Goal: Task Accomplishment & Management: Manage account settings

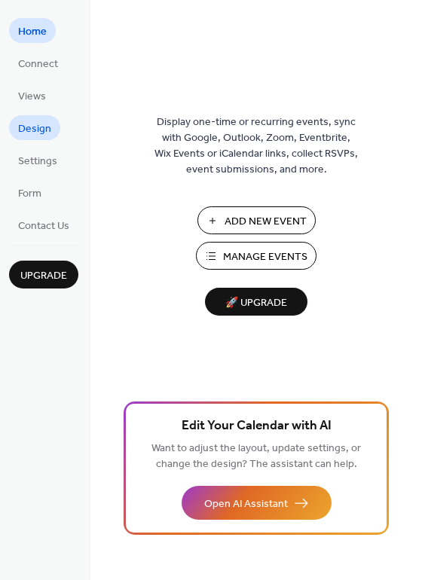
click at [39, 127] on span "Design" at bounding box center [34, 129] width 33 height 16
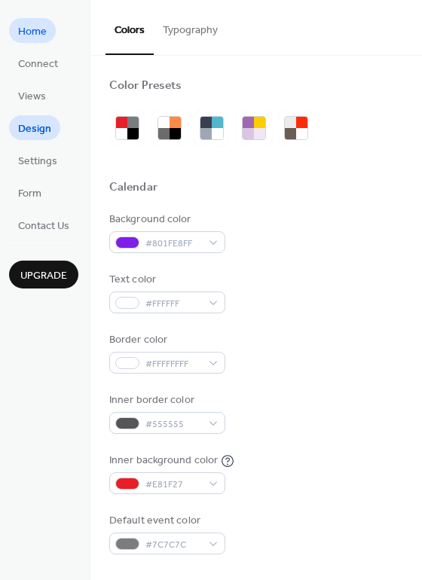
click at [40, 30] on span "Home" at bounding box center [32, 32] width 29 height 16
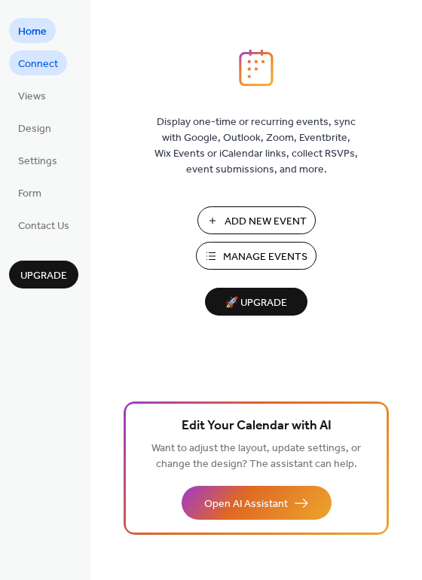
click at [29, 70] on span "Connect" at bounding box center [38, 65] width 40 height 16
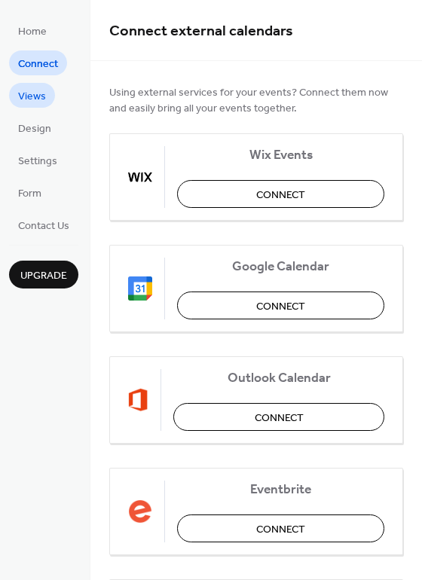
click at [37, 104] on span "Views" at bounding box center [32, 97] width 28 height 16
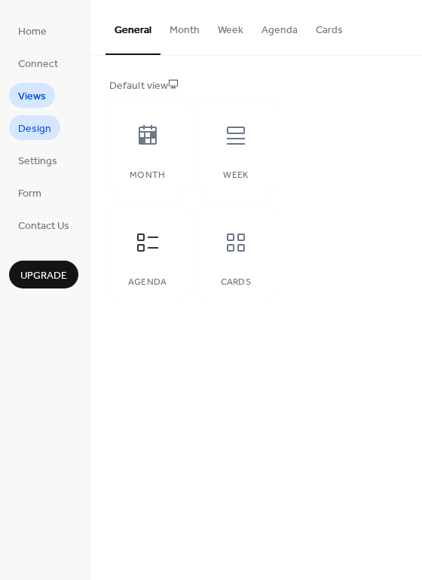
click at [41, 133] on span "Design" at bounding box center [34, 129] width 33 height 16
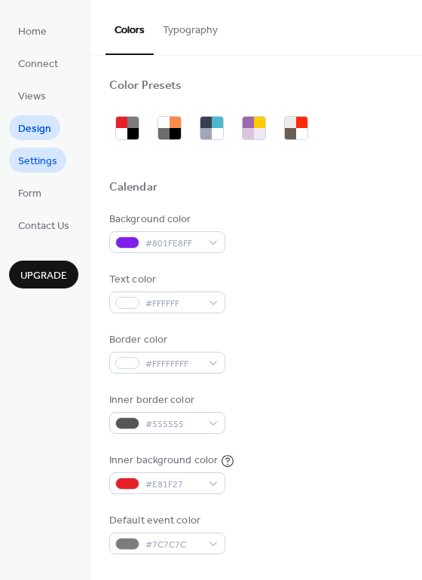
click at [48, 160] on span "Settings" at bounding box center [37, 162] width 39 height 16
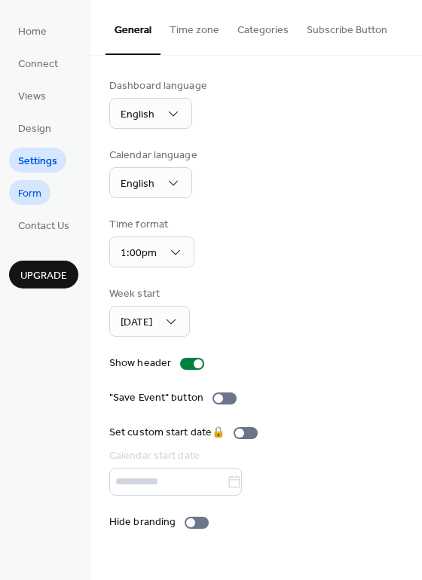
click at [35, 197] on span "Form" at bounding box center [29, 194] width 23 height 16
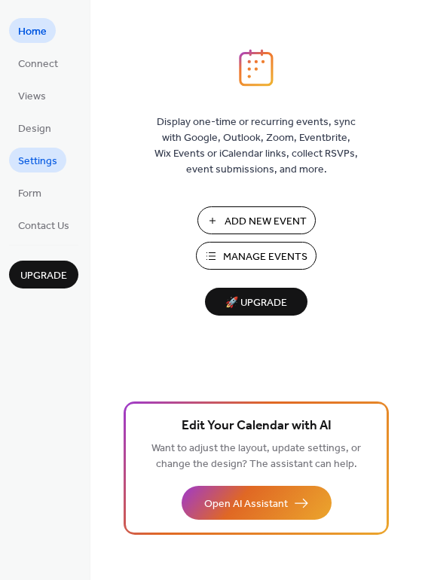
click at [38, 160] on span "Settings" at bounding box center [37, 162] width 39 height 16
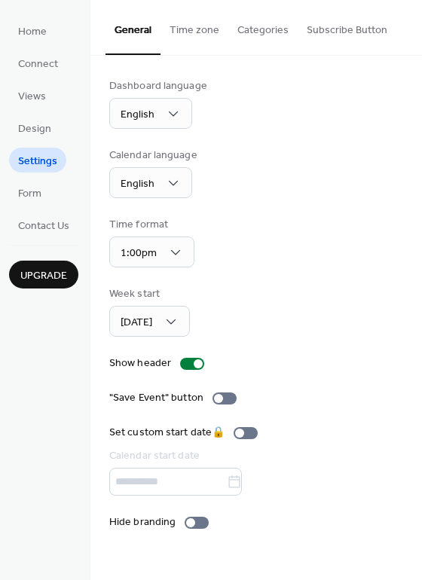
click at [341, 30] on button "Subscribe Button" at bounding box center [347, 26] width 99 height 53
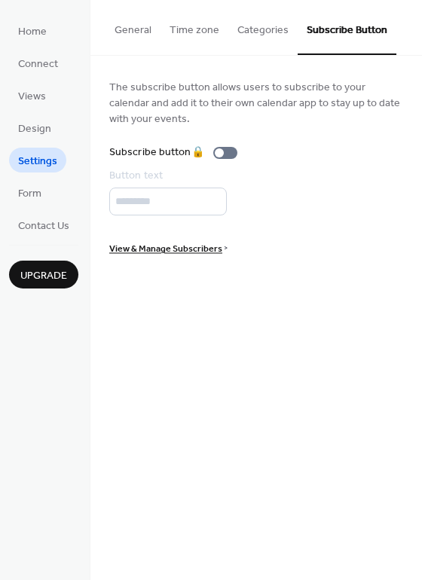
click at [265, 34] on button "Categories" at bounding box center [262, 26] width 69 height 53
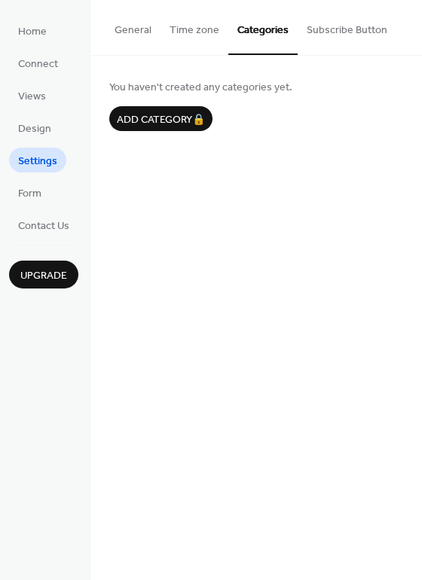
click at [197, 32] on button "Time zone" at bounding box center [194, 26] width 68 height 53
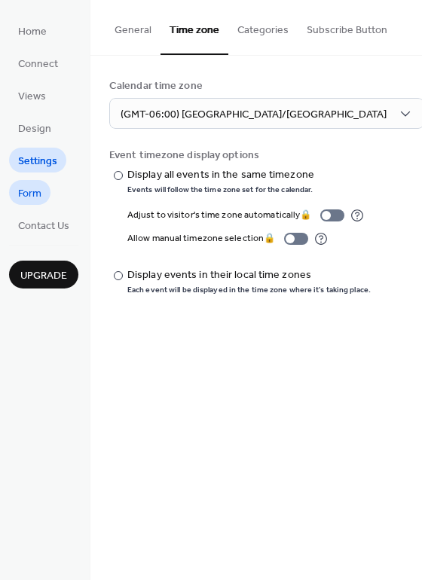
click at [38, 188] on span "Form" at bounding box center [29, 194] width 23 height 16
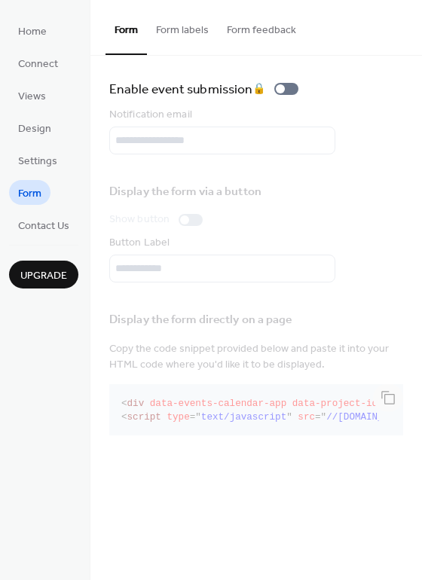
click at [191, 33] on button "Form labels" at bounding box center [182, 26] width 71 height 53
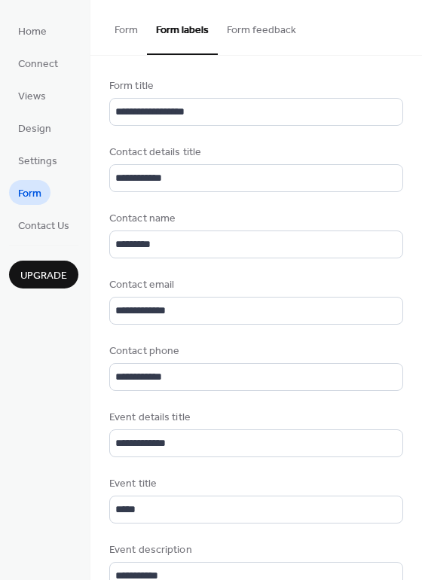
click at [260, 25] on button "Form feedback" at bounding box center [261, 26] width 87 height 53
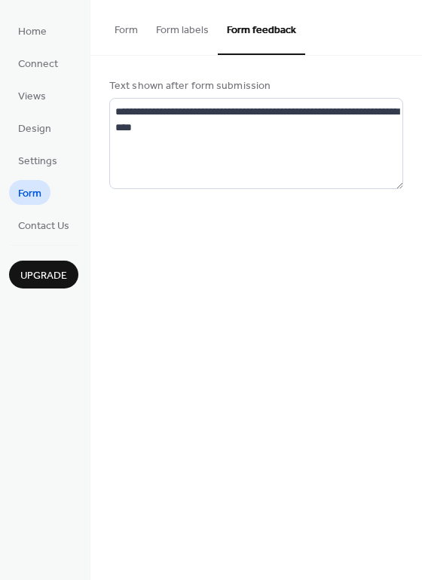
click at [124, 26] on button "Form" at bounding box center [125, 26] width 41 height 53
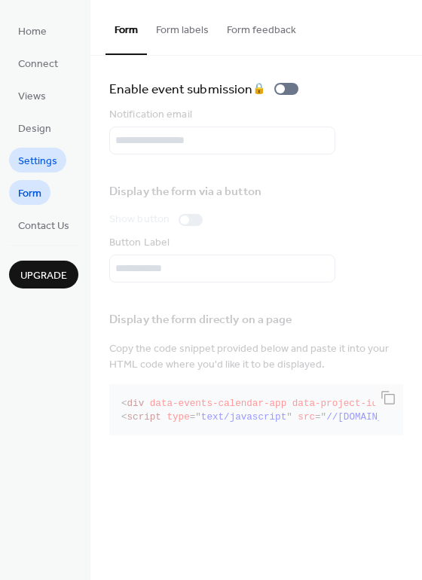
click at [53, 155] on span "Settings" at bounding box center [37, 162] width 39 height 16
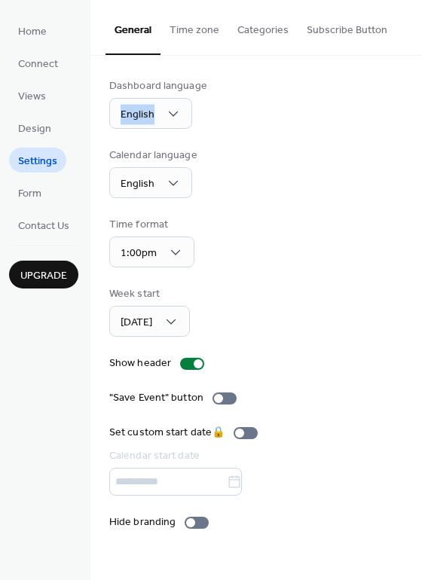
drag, startPoint x: 417, startPoint y: 64, endPoint x: 418, endPoint y: 113, distance: 49.0
click at [419, 115] on div "Dashboard language English Calendar language English Time format 1:00pm Week st…" at bounding box center [255, 304] width 331 height 497
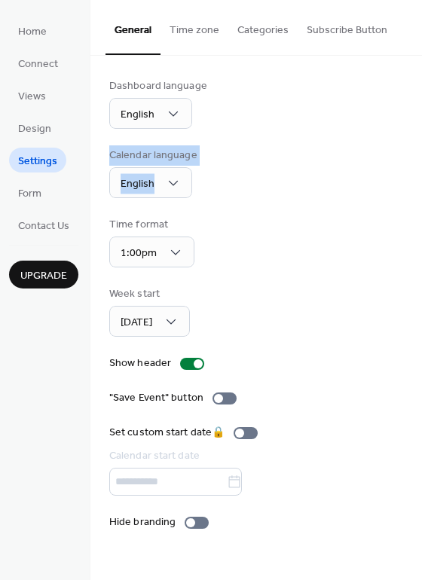
drag, startPoint x: 414, startPoint y: 112, endPoint x: 429, endPoint y: 195, distance: 84.8
click at [384, 63] on div "Dashboard language English Calendar language English Time format 1:00pm Week st…" at bounding box center [255, 304] width 331 height 497
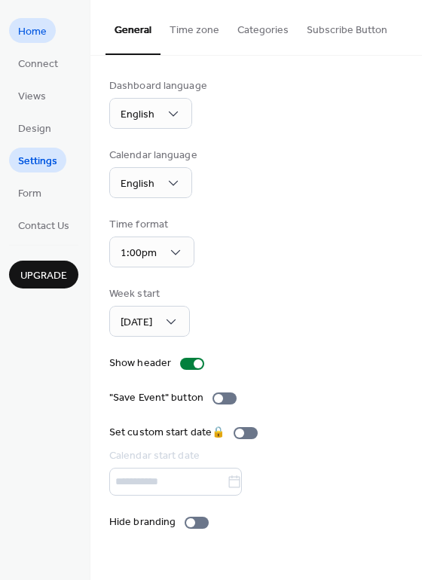
click at [22, 35] on span "Home" at bounding box center [32, 32] width 29 height 16
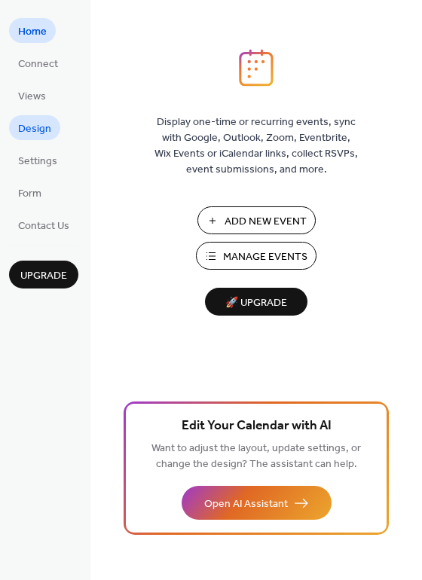
click at [31, 130] on span "Design" at bounding box center [34, 129] width 33 height 16
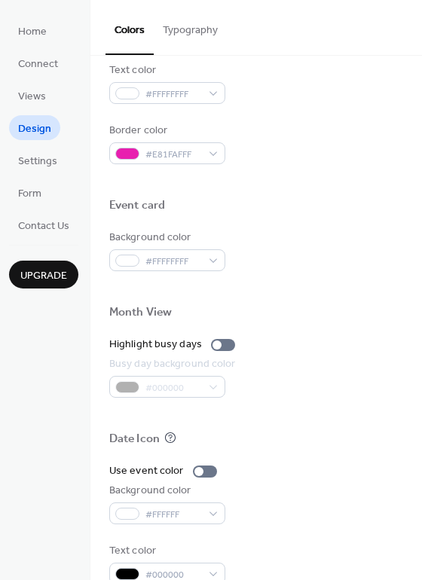
scroll to position [645, 0]
